Goal: Download file/media

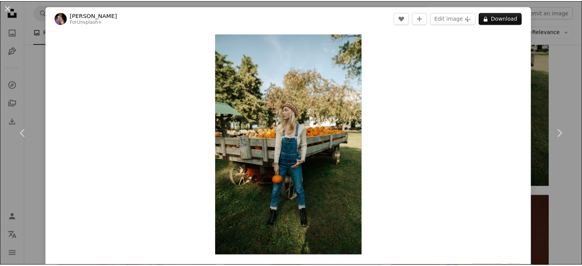
scroll to position [459, 0]
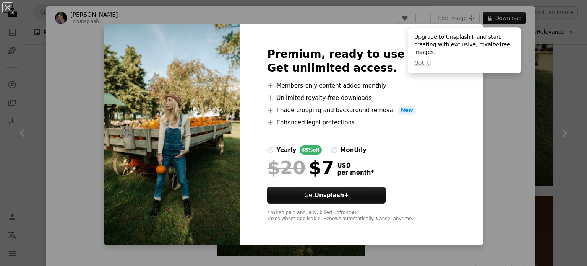
click at [565, 62] on div "An X shape Premium, ready to use images. Get unlimited access. A plus sign Memb…" at bounding box center [293, 133] width 587 height 266
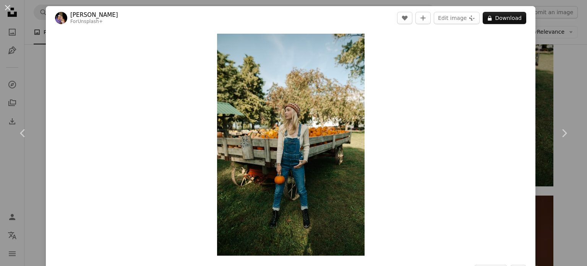
click at [558, 61] on div "An X shape Chevron left Chevron right [PERSON_NAME] For Unsplash+ A heart A plu…" at bounding box center [293, 133] width 587 height 266
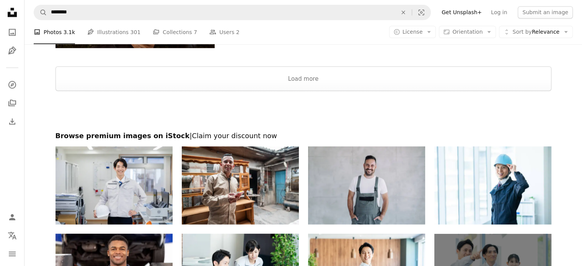
scroll to position [1415, 0]
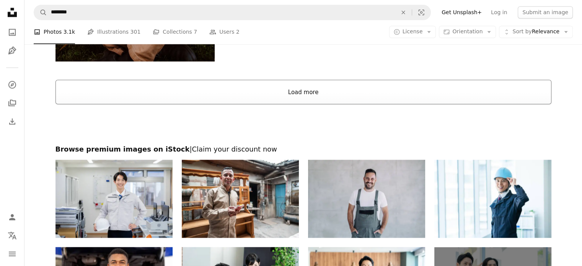
click at [304, 91] on button "Load more" at bounding box center [303, 92] width 496 height 24
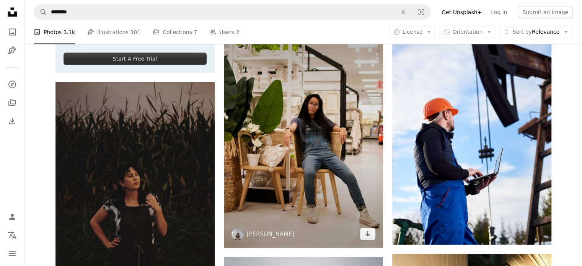
scroll to position [1683, 0]
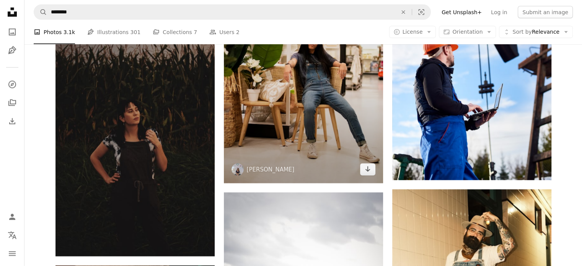
drag, startPoint x: 366, startPoint y: 171, endPoint x: 366, endPoint y: 176, distance: 4.7
click at [367, 172] on icon "Arrow pointing down" at bounding box center [367, 168] width 6 height 9
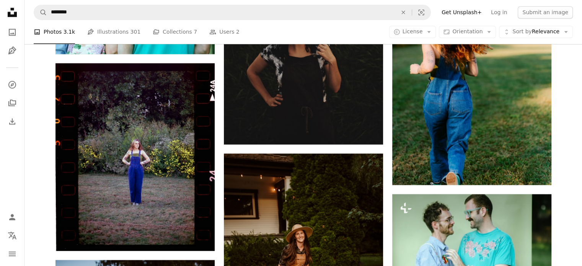
scroll to position [4245, 0]
